Goal: Task Accomplishment & Management: Manage account settings

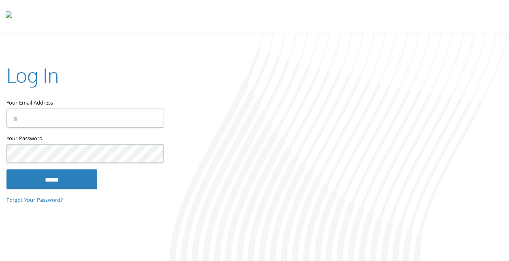
click at [90, 118] on input "Your Email Address" at bounding box center [84, 117] width 157 height 19
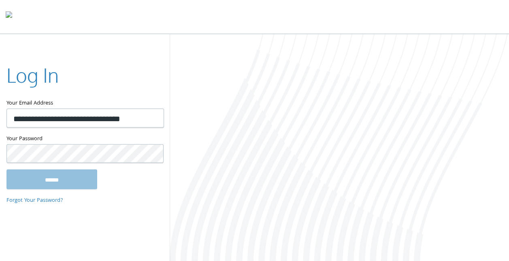
type input "**********"
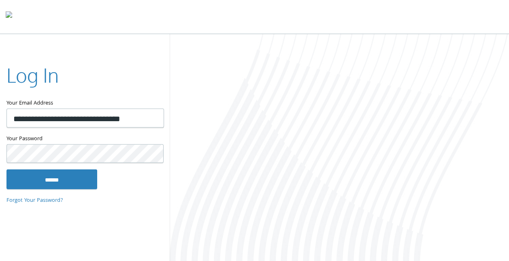
click at [6, 169] on input "******" at bounding box center [51, 178] width 91 height 19
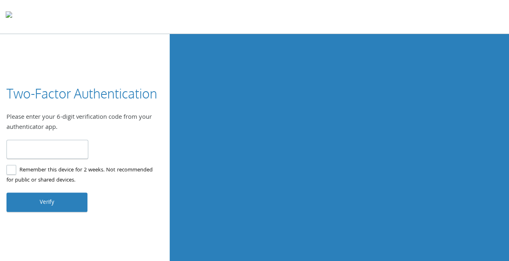
type input "******"
